Goal: Task Accomplishment & Management: Use online tool/utility

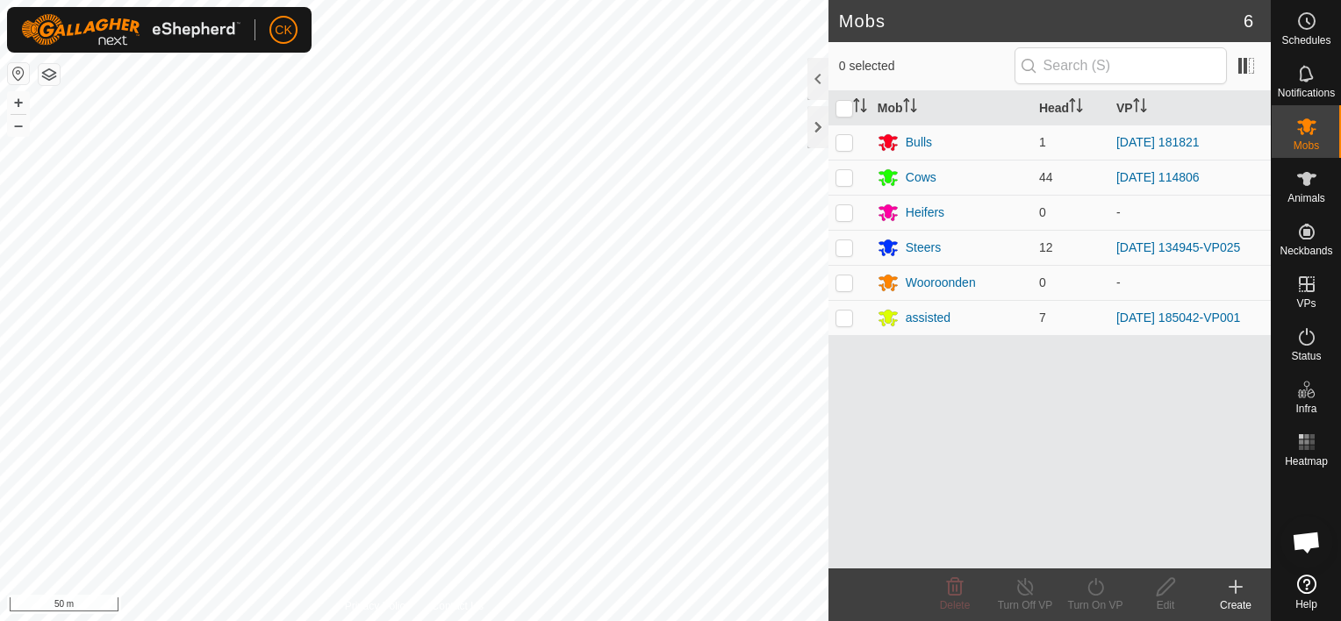
scroll to position [140, 0]
click at [1309, 15] on icon at bounding box center [1306, 21] width 21 height 21
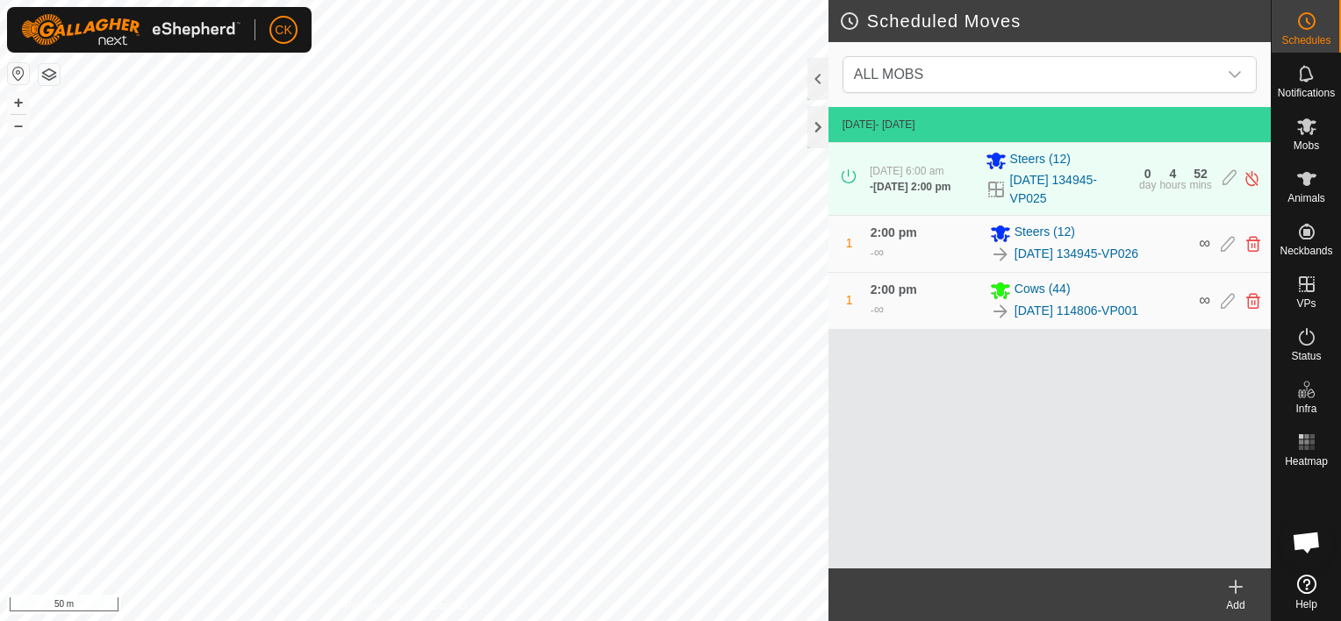
scroll to position [141, 0]
click at [1028, 257] on link "[DATE] 134945-VP026" at bounding box center [1076, 254] width 124 height 18
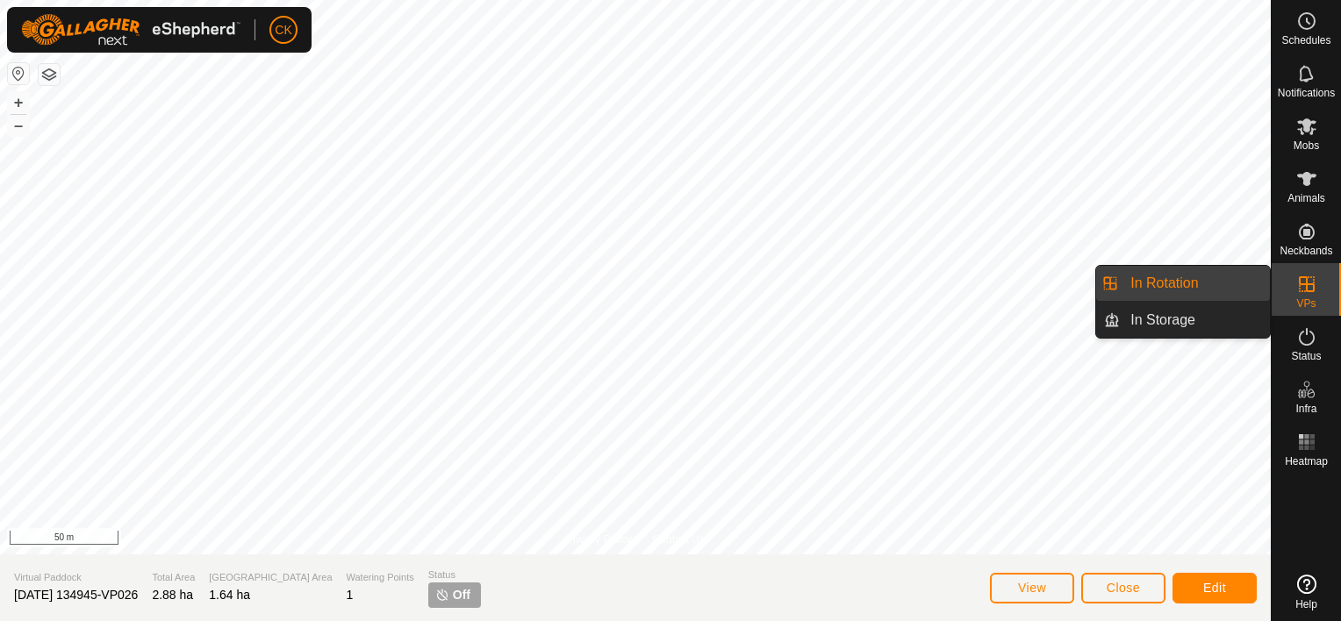
click at [1235, 276] on link "In Rotation" at bounding box center [1195, 283] width 150 height 35
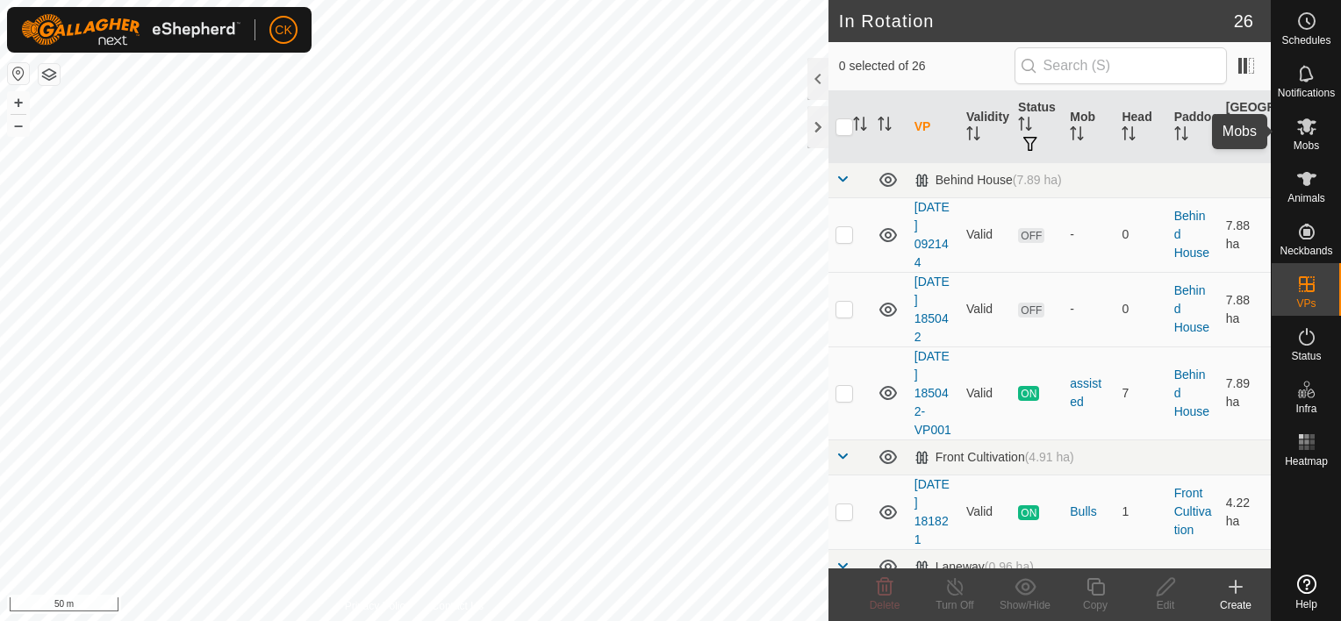
click at [1305, 123] on icon at bounding box center [1306, 126] width 19 height 17
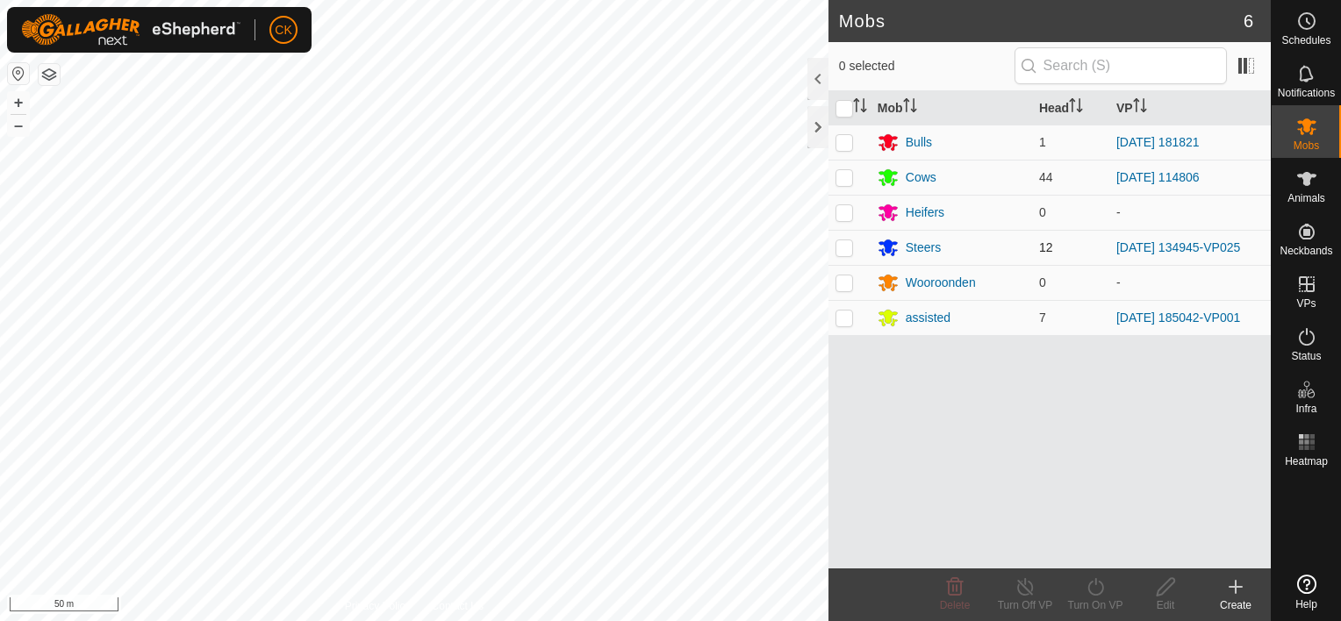
click at [843, 247] on p-checkbox at bounding box center [844, 247] width 18 height 14
checkbox input "true"
click at [1096, 585] on icon at bounding box center [1096, 587] width 22 height 21
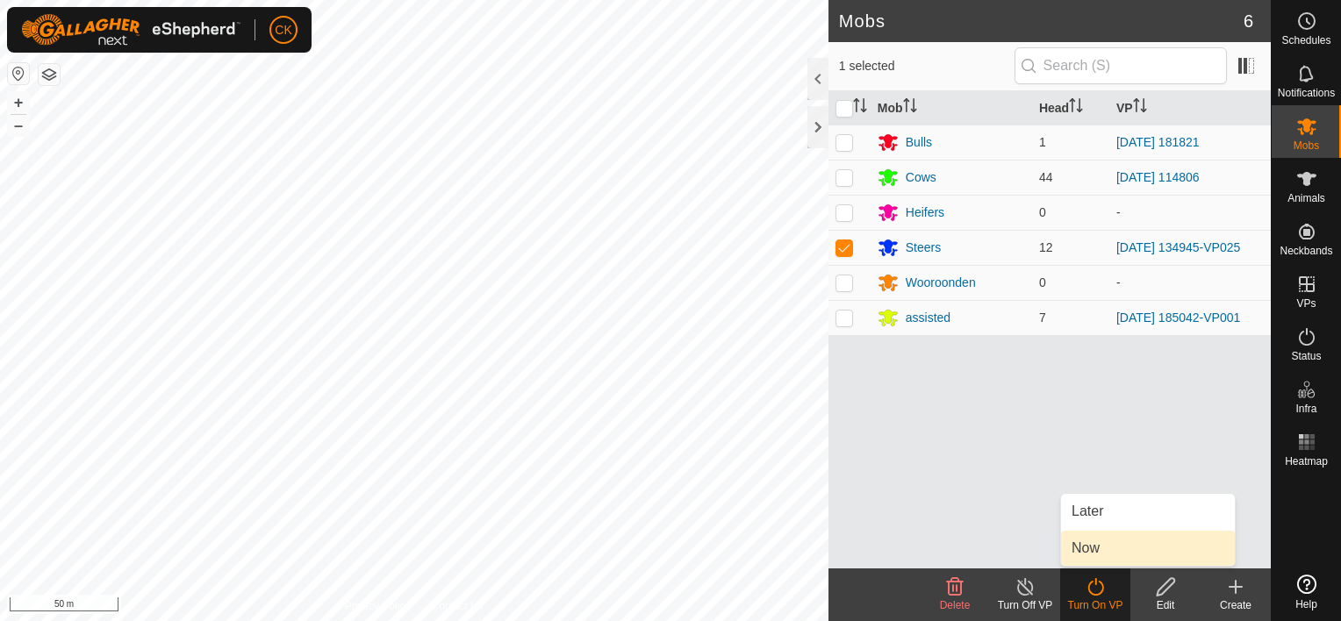
click at [1093, 548] on link "Now" at bounding box center [1148, 548] width 174 height 35
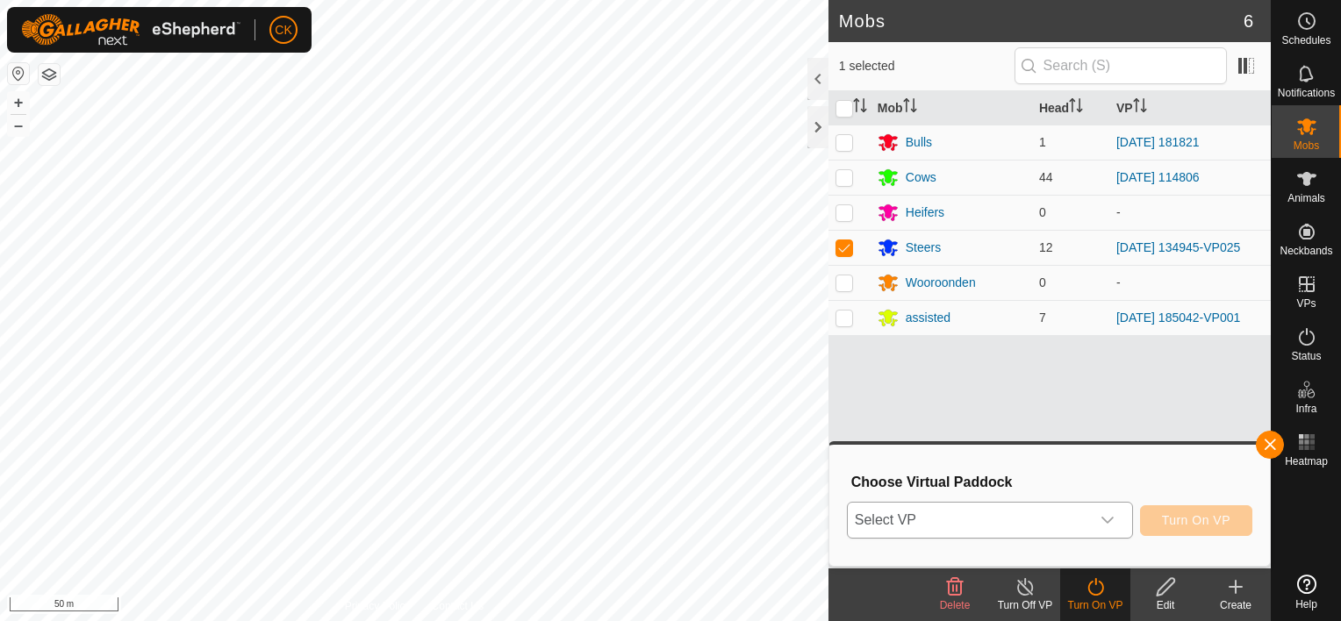
click at [1111, 515] on icon "dropdown trigger" at bounding box center [1107, 520] width 14 height 14
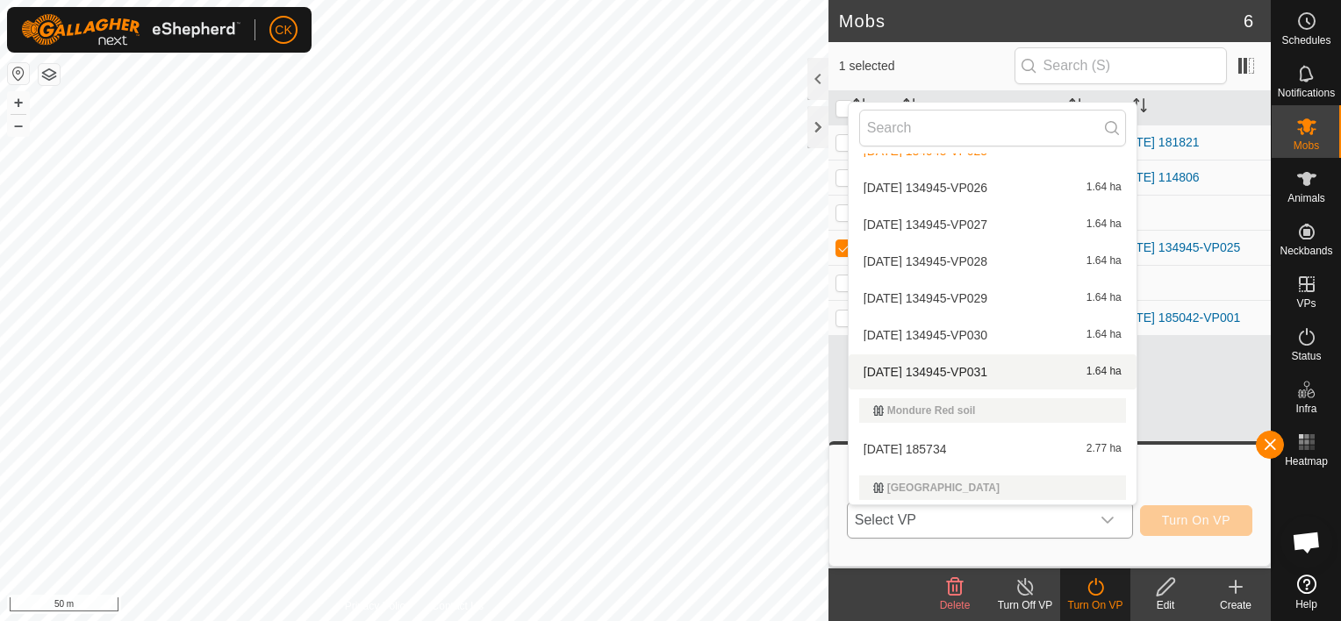
scroll to position [732, 0]
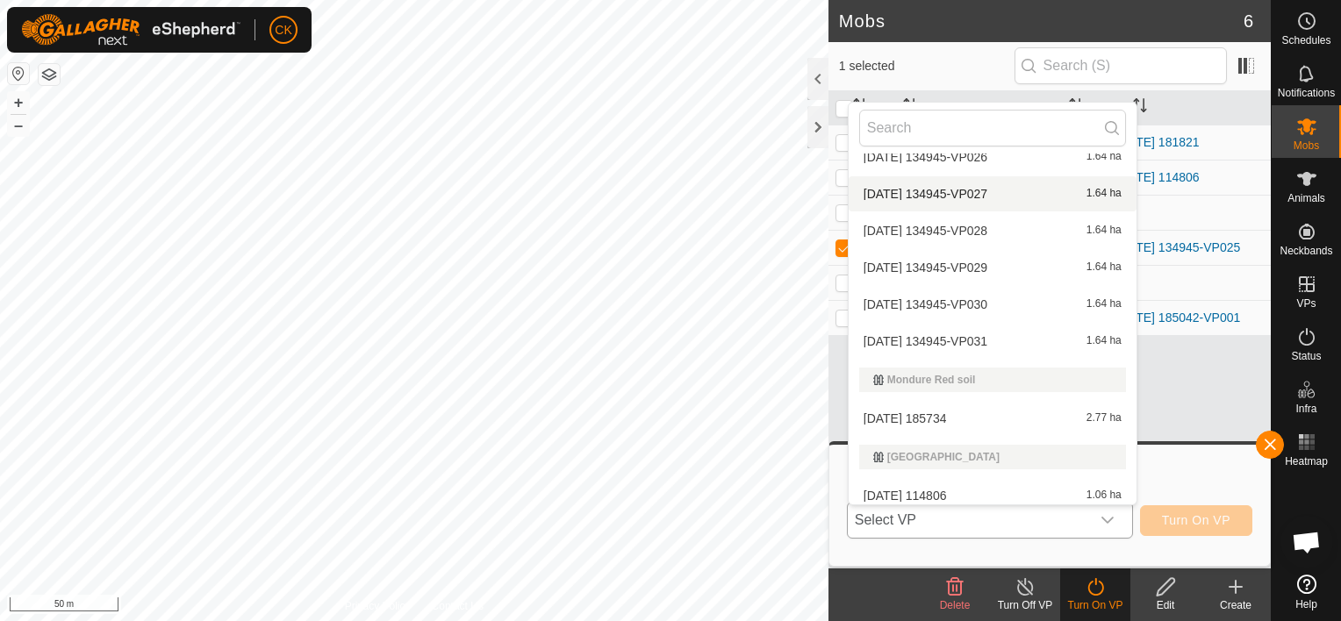
click at [984, 190] on li "[DATE] 134945-VP027 1.64 ha" at bounding box center [993, 193] width 288 height 35
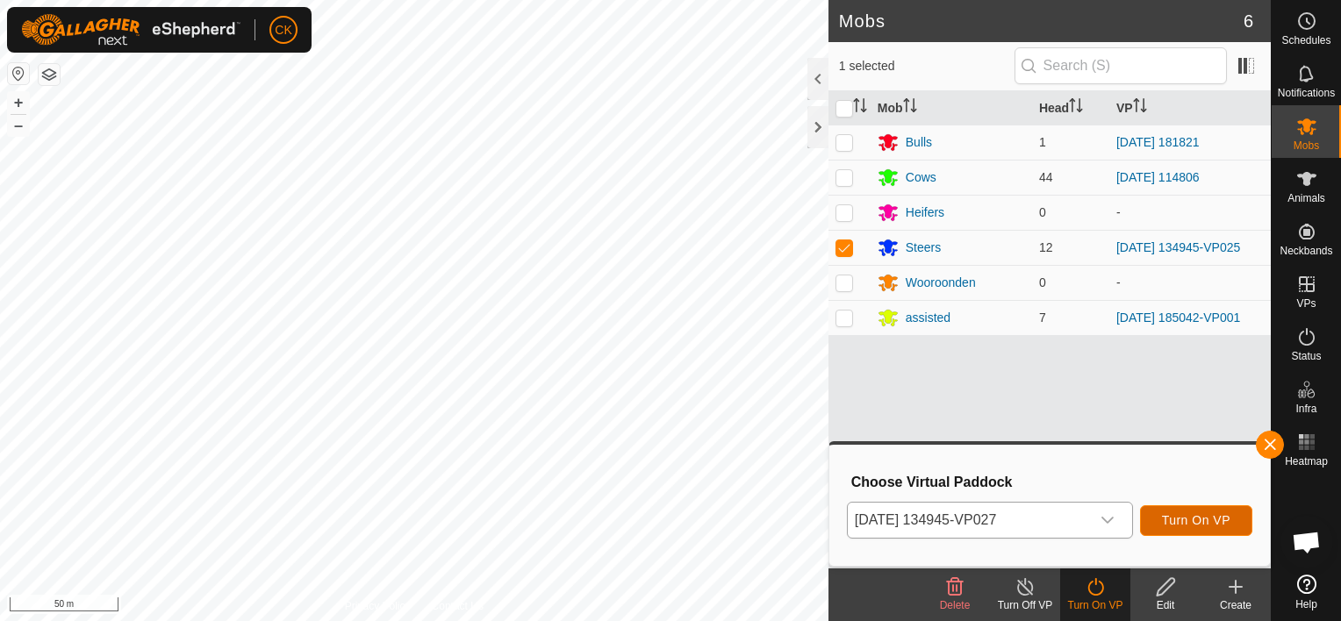
click at [1201, 519] on span "Turn On VP" at bounding box center [1196, 520] width 68 height 14
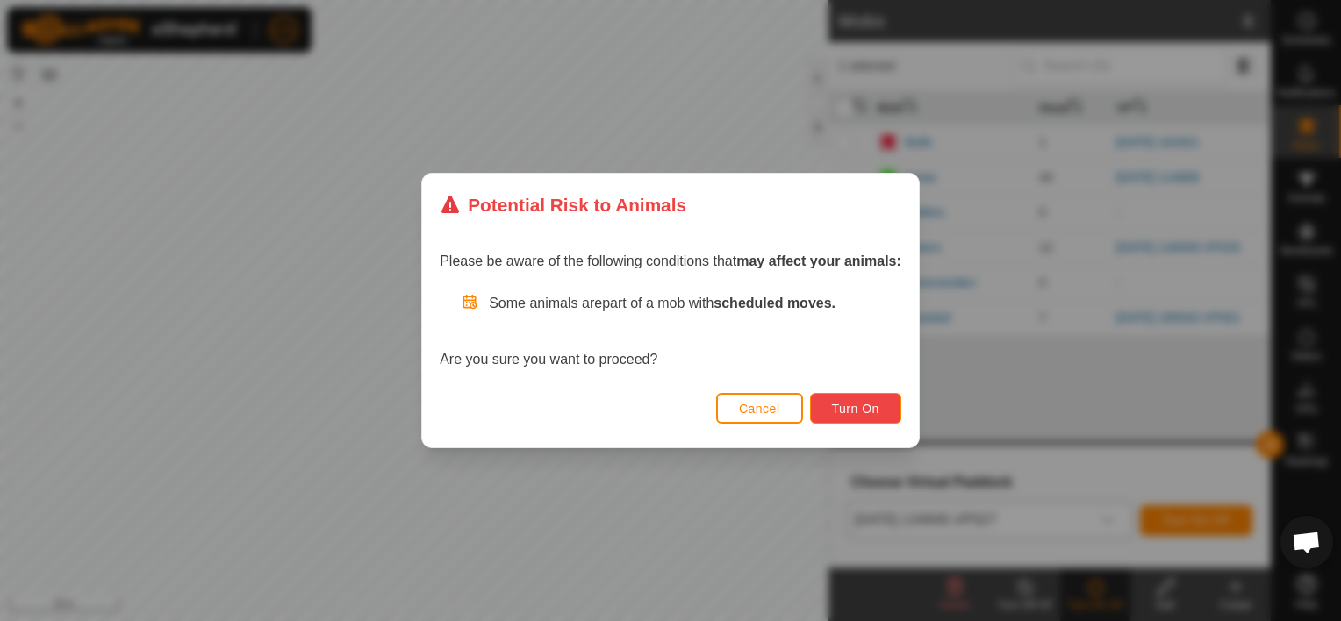
click at [873, 405] on span "Turn On" at bounding box center [855, 409] width 47 height 14
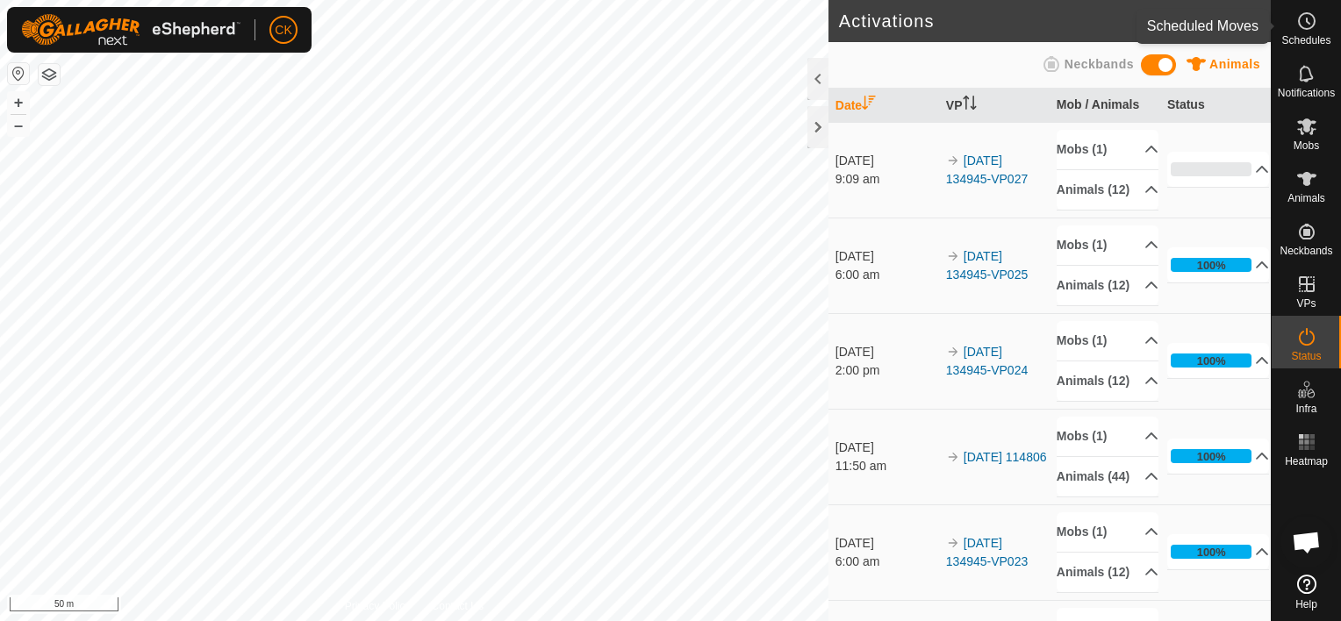
click at [1305, 18] on icon at bounding box center [1306, 21] width 21 height 21
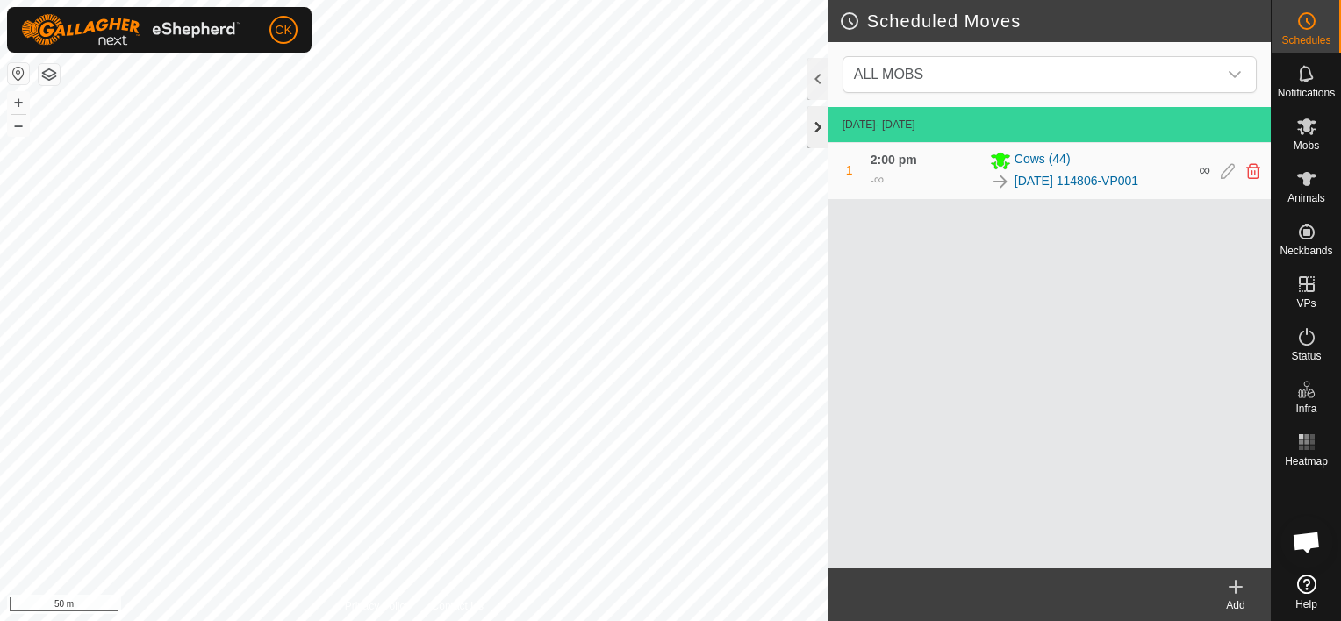
click at [815, 136] on div at bounding box center [817, 127] width 21 height 42
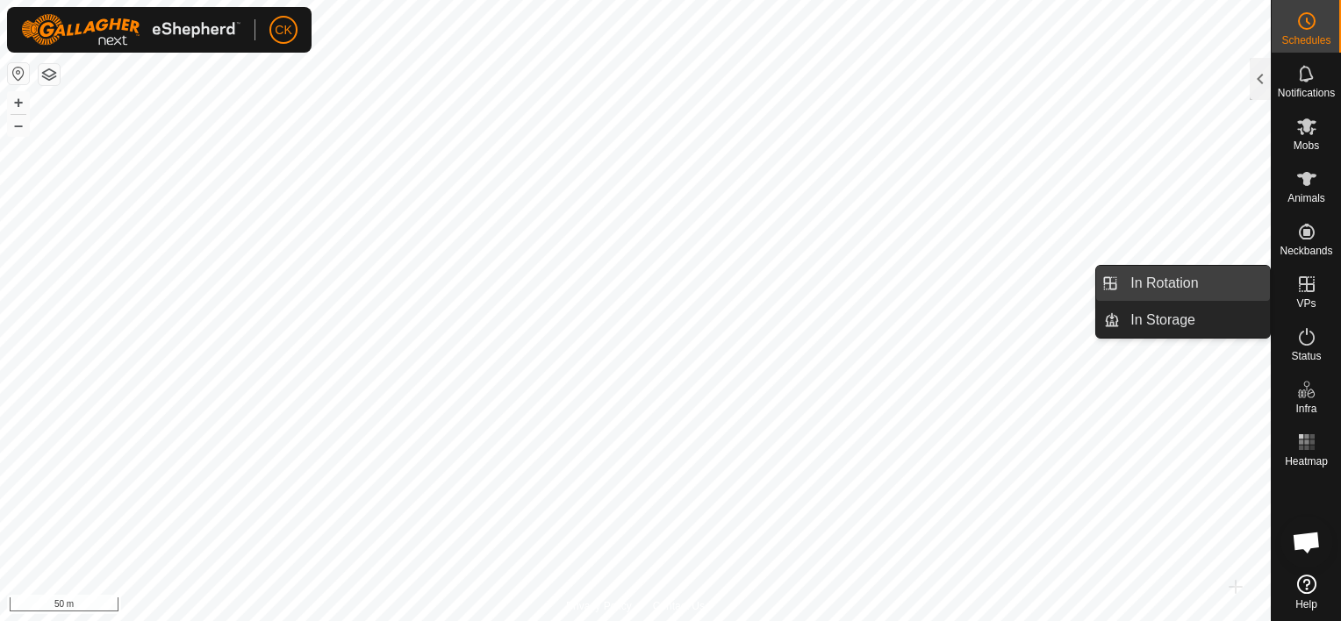
click at [1227, 277] on link "In Rotation" at bounding box center [1195, 283] width 150 height 35
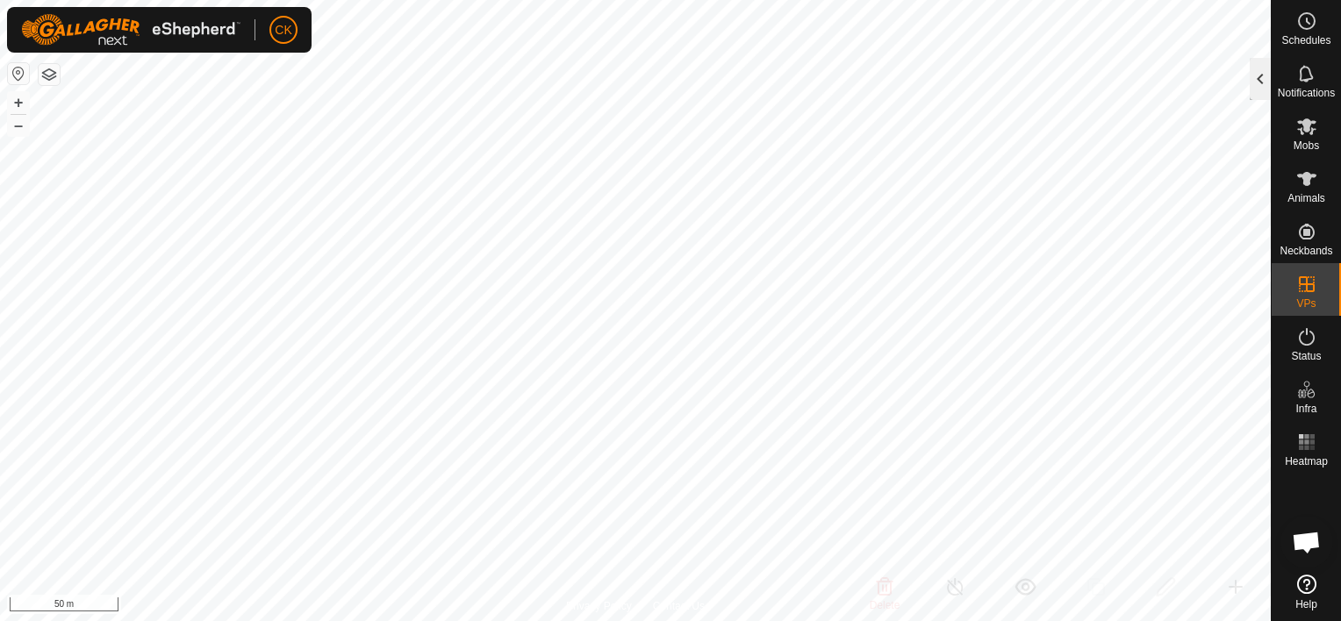
click at [1260, 78] on div at bounding box center [1260, 79] width 21 height 42
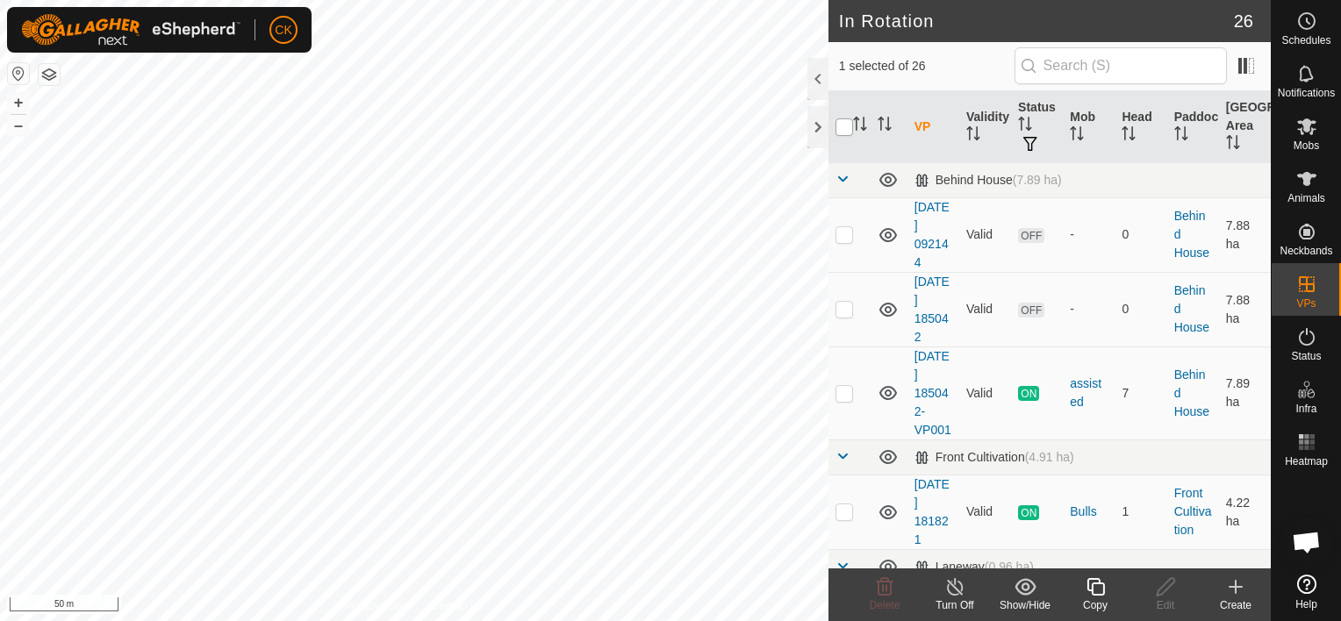
click at [839, 125] on input "checkbox" at bounding box center [844, 127] width 18 height 18
checkbox input "true"
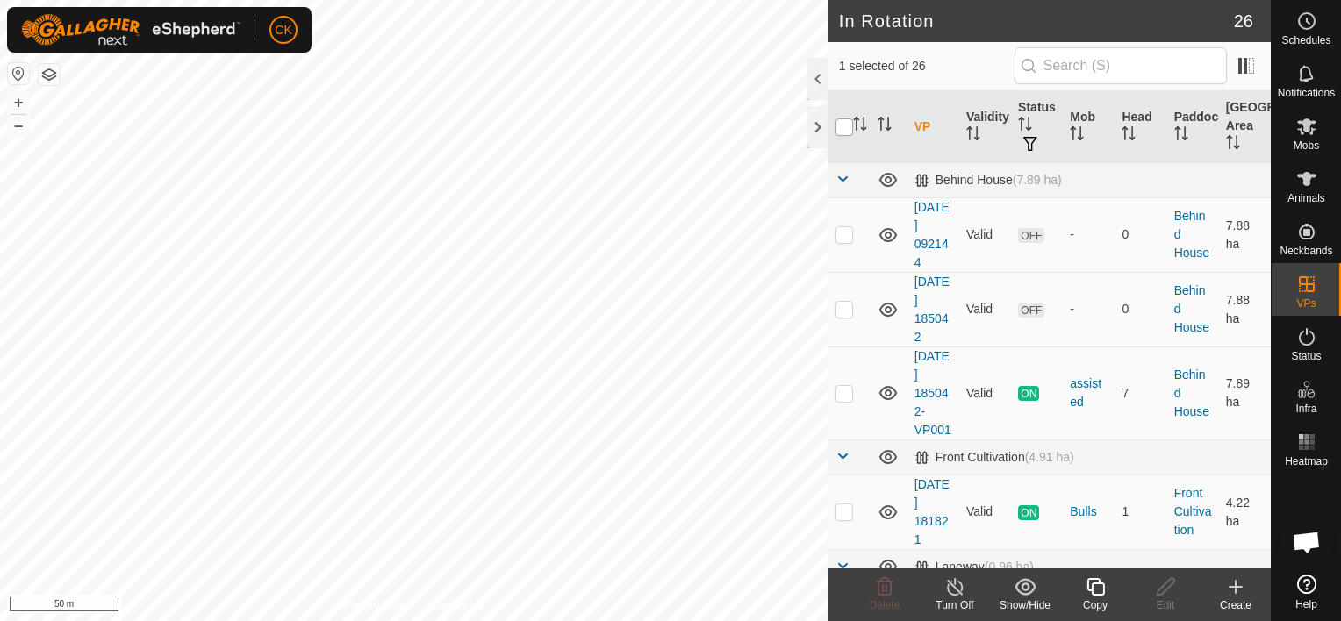
checkbox input "true"
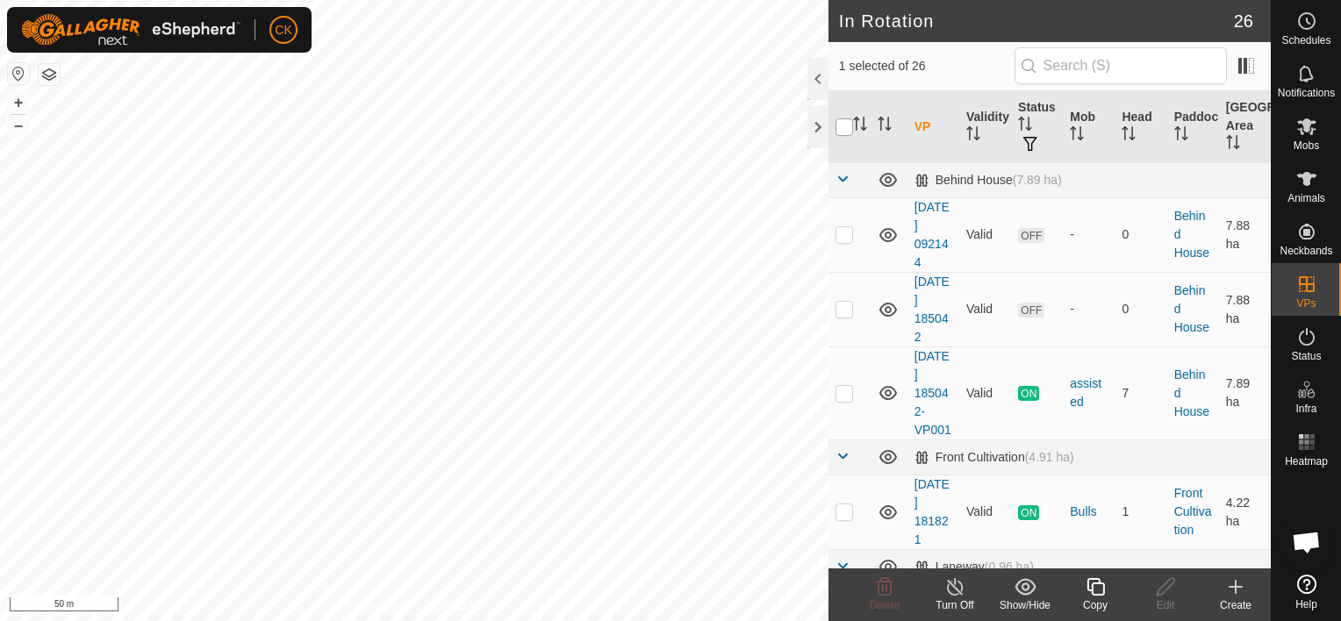
checkbox input "true"
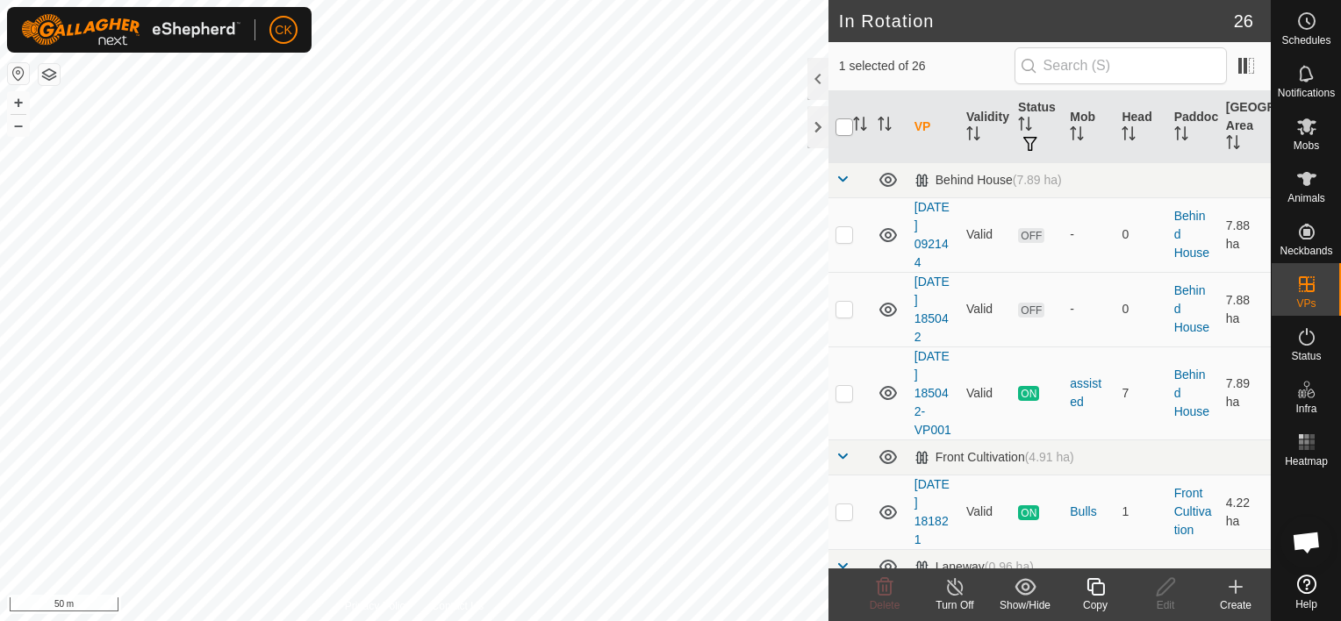
checkbox input "true"
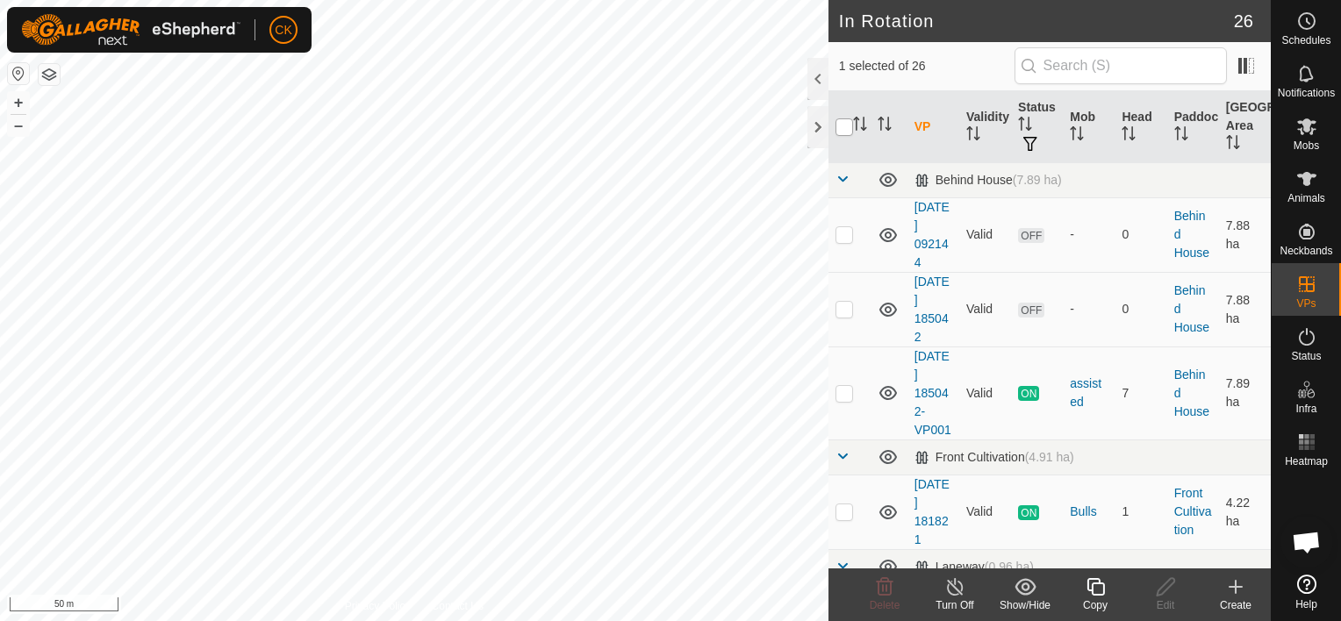
checkbox input "true"
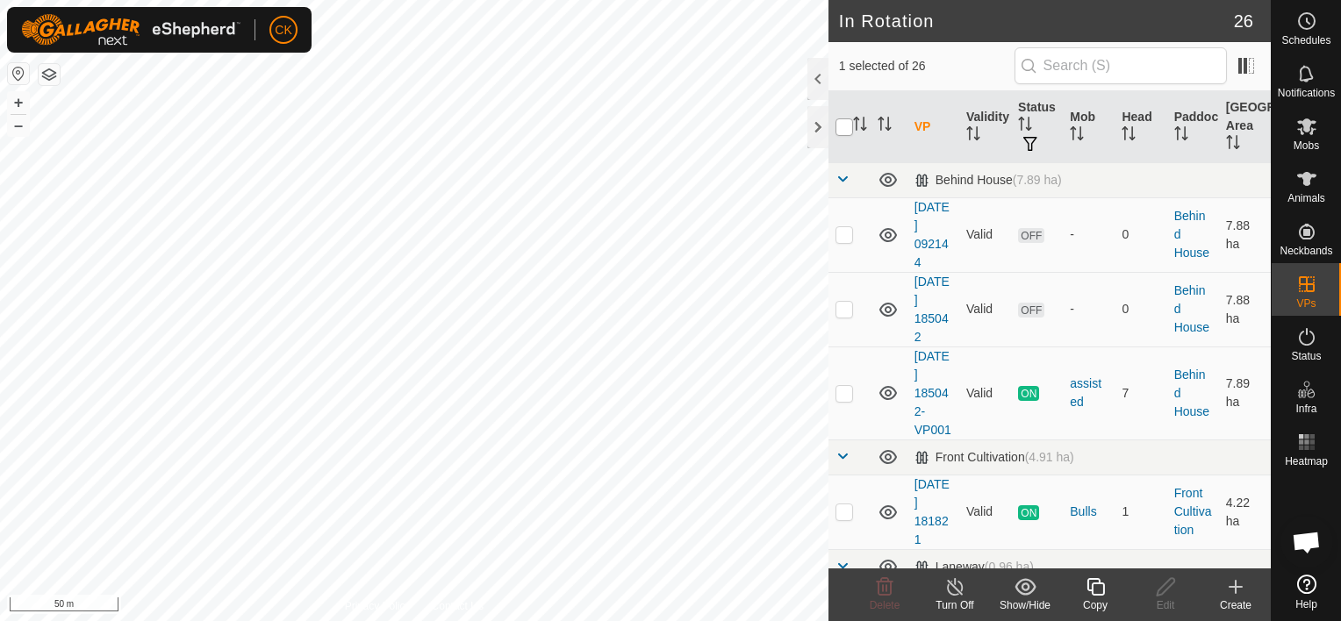
checkbox input "true"
click at [842, 129] on input "checkbox" at bounding box center [844, 127] width 18 height 18
checkbox input "false"
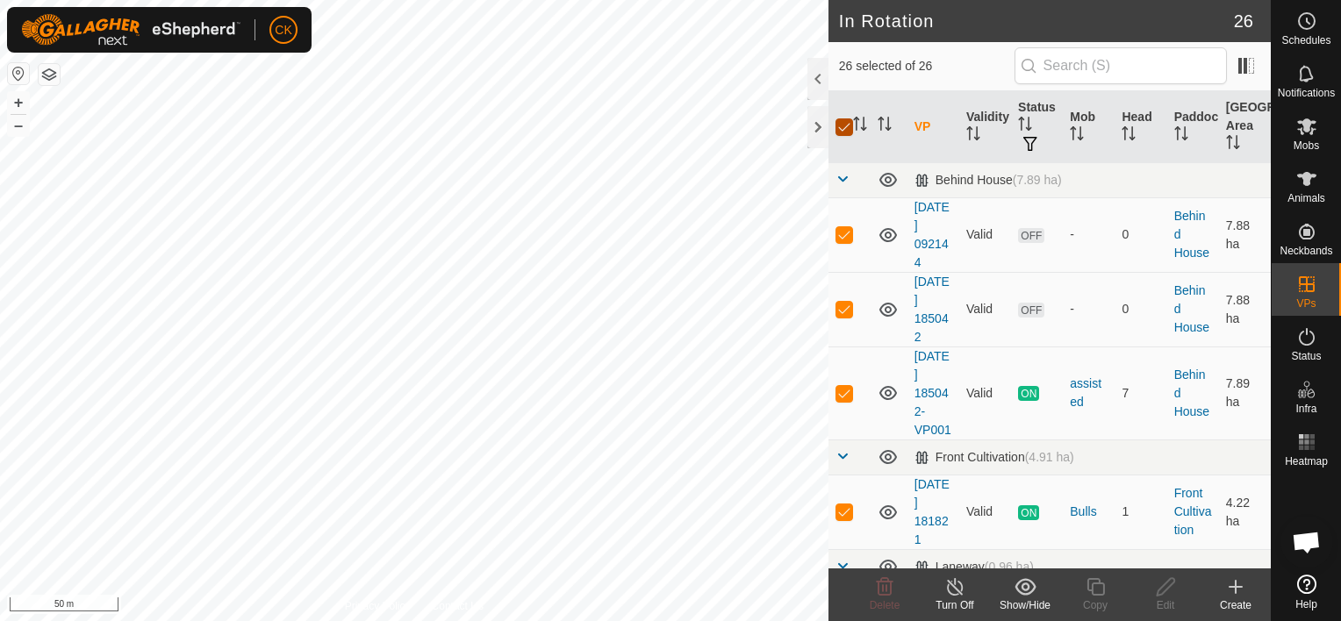
checkbox input "false"
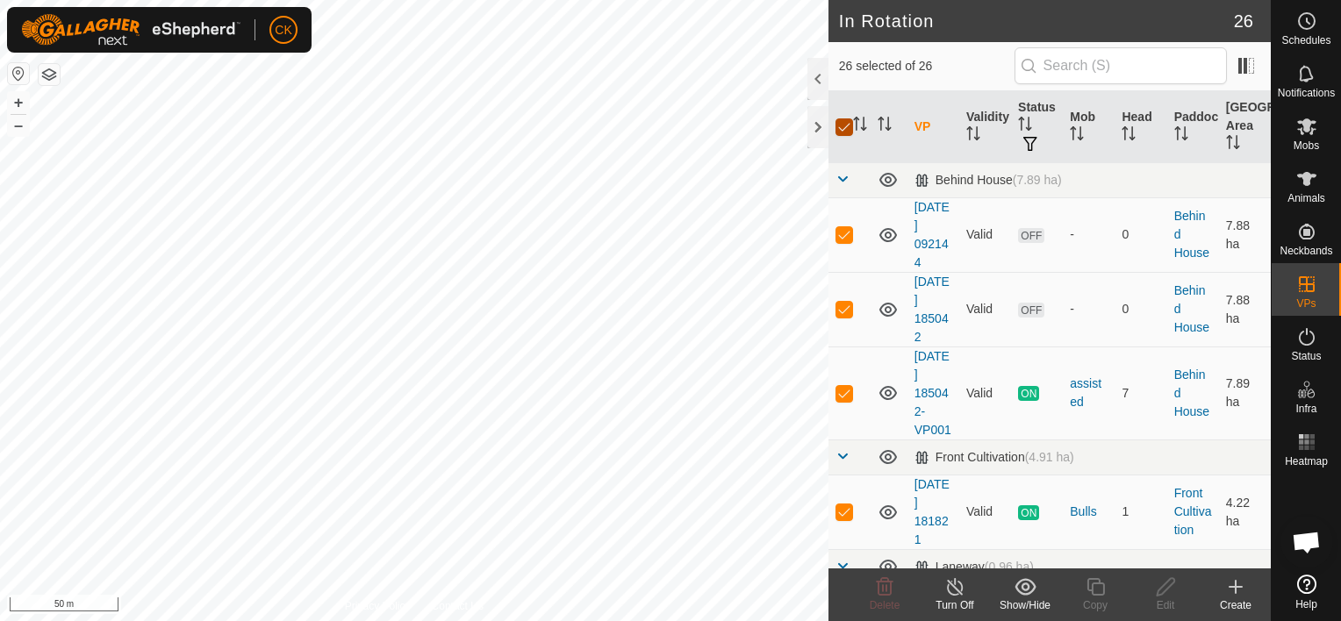
checkbox input "false"
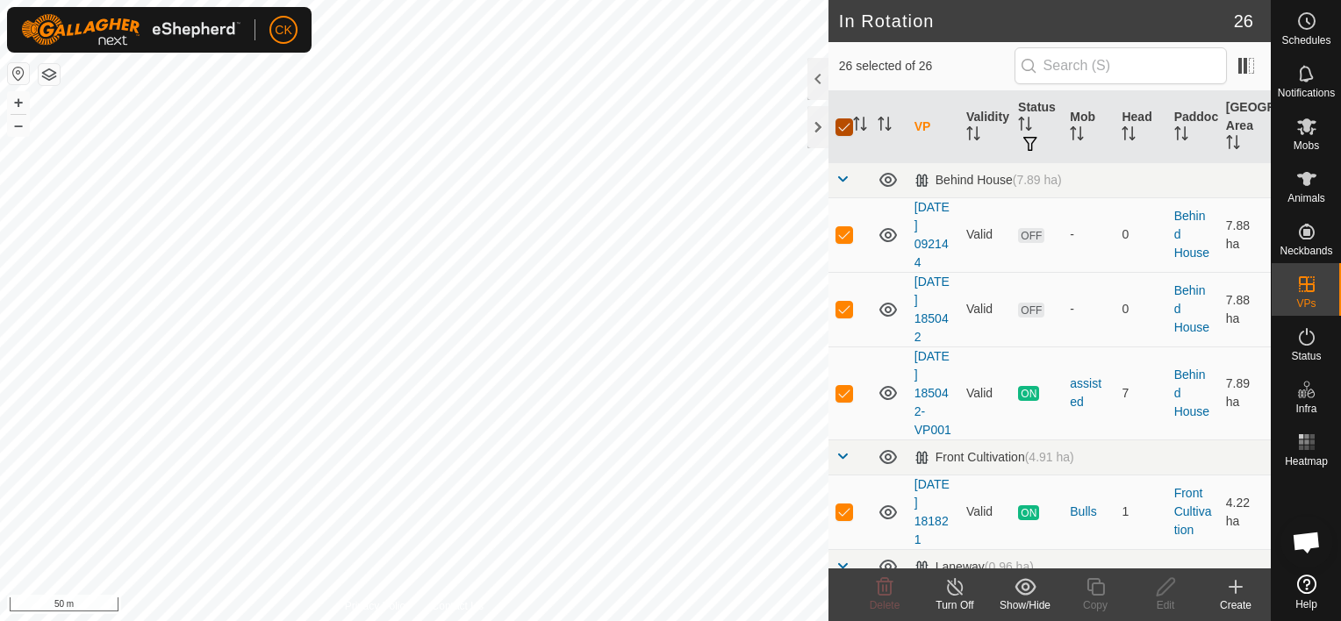
checkbox input "false"
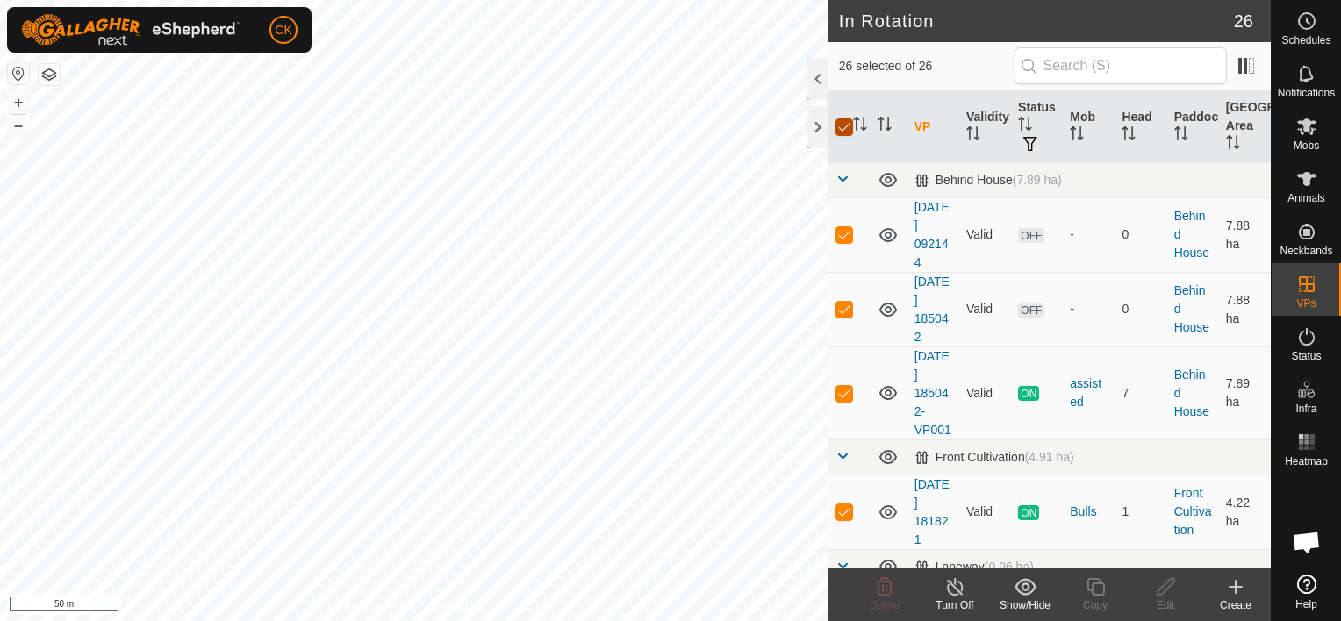
checkbox input "false"
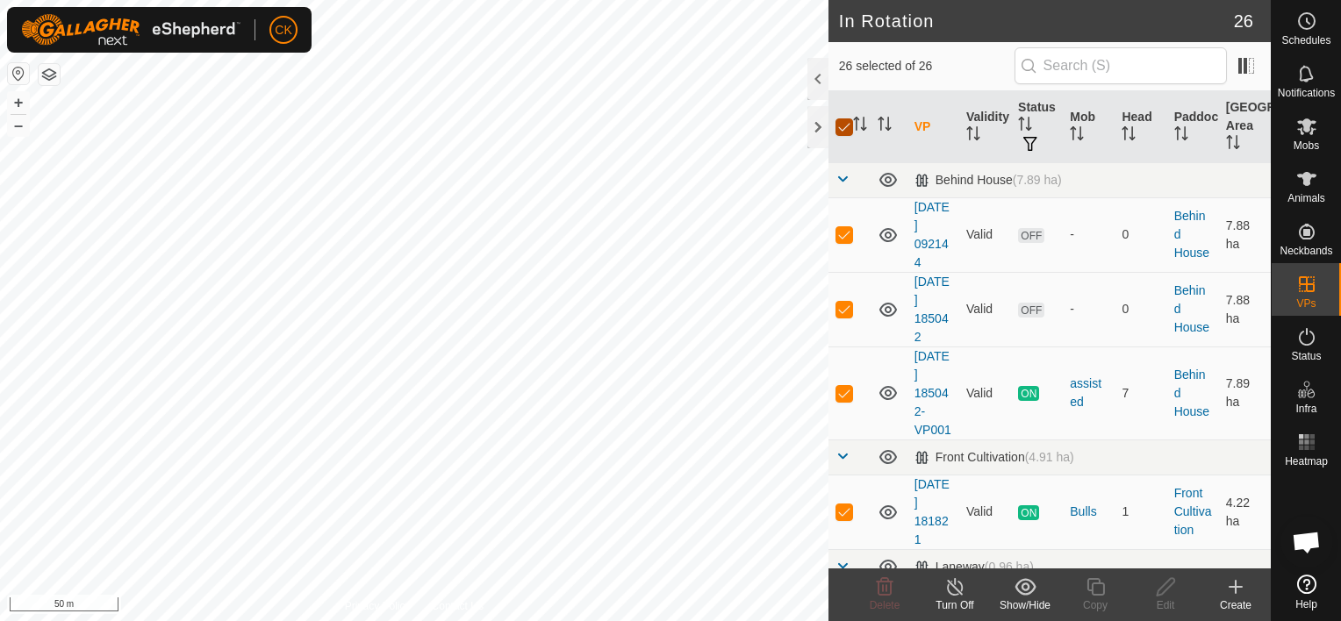
checkbox input "false"
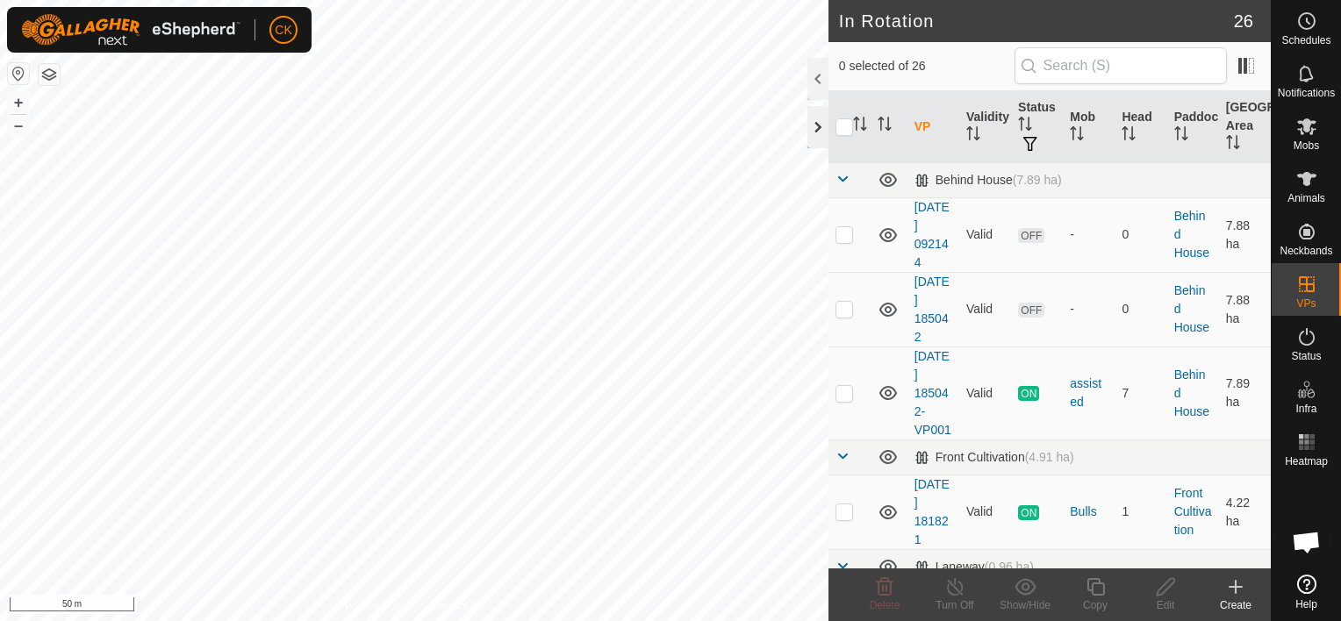
click at [814, 132] on div at bounding box center [817, 127] width 21 height 42
